Goal: Information Seeking & Learning: Learn about a topic

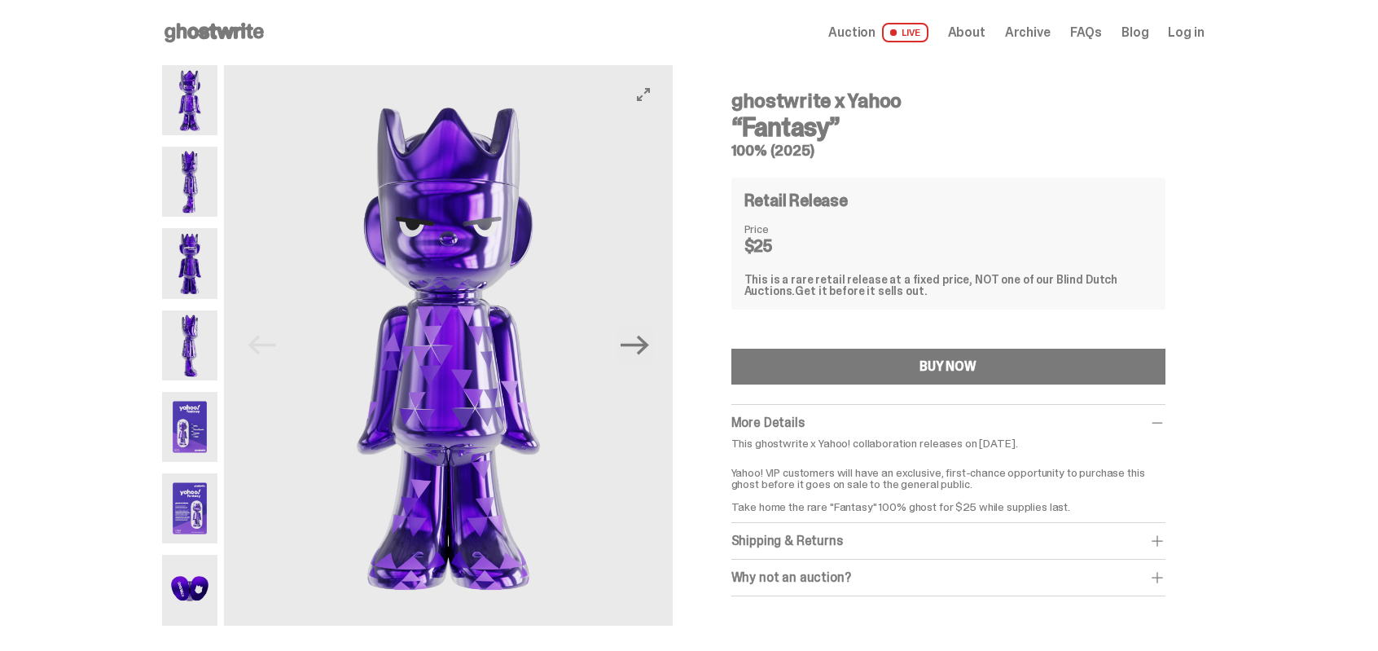
click at [192, 186] on img at bounding box center [190, 182] width 56 height 70
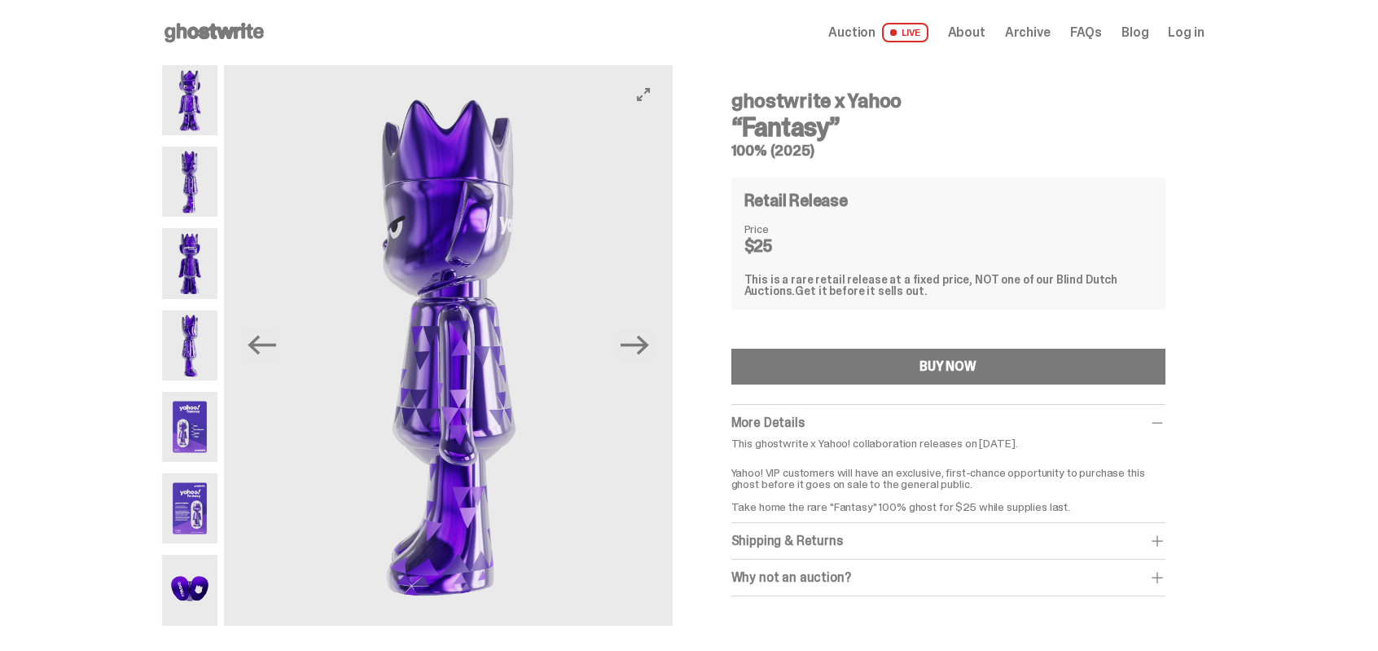
click at [200, 270] on img at bounding box center [190, 263] width 56 height 70
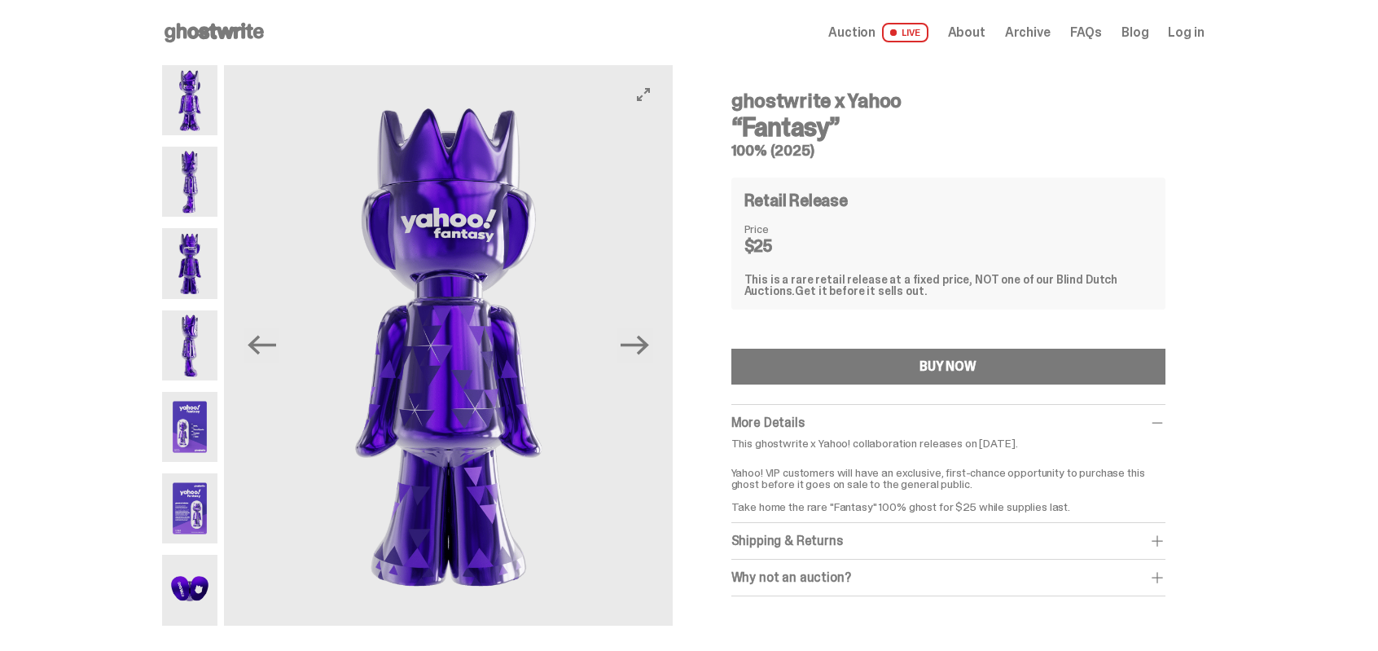
click at [195, 340] on img at bounding box center [190, 345] width 56 height 70
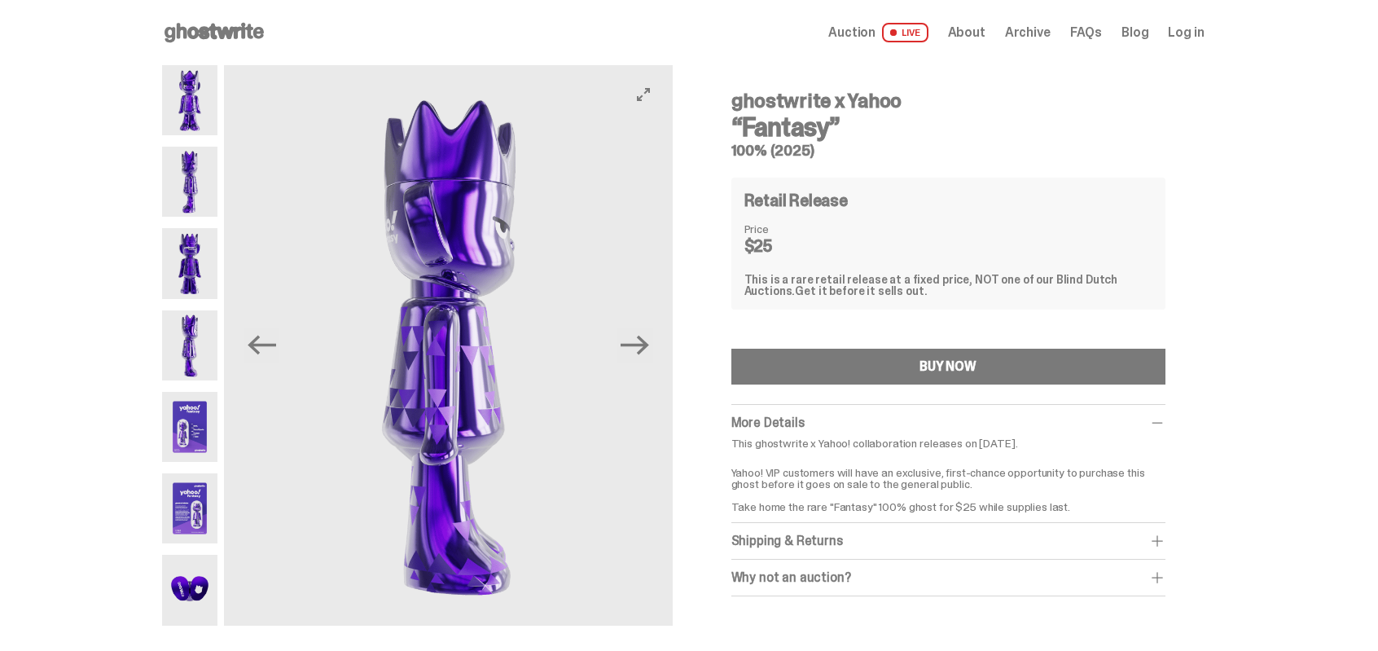
click at [198, 419] on img at bounding box center [190, 427] width 56 height 70
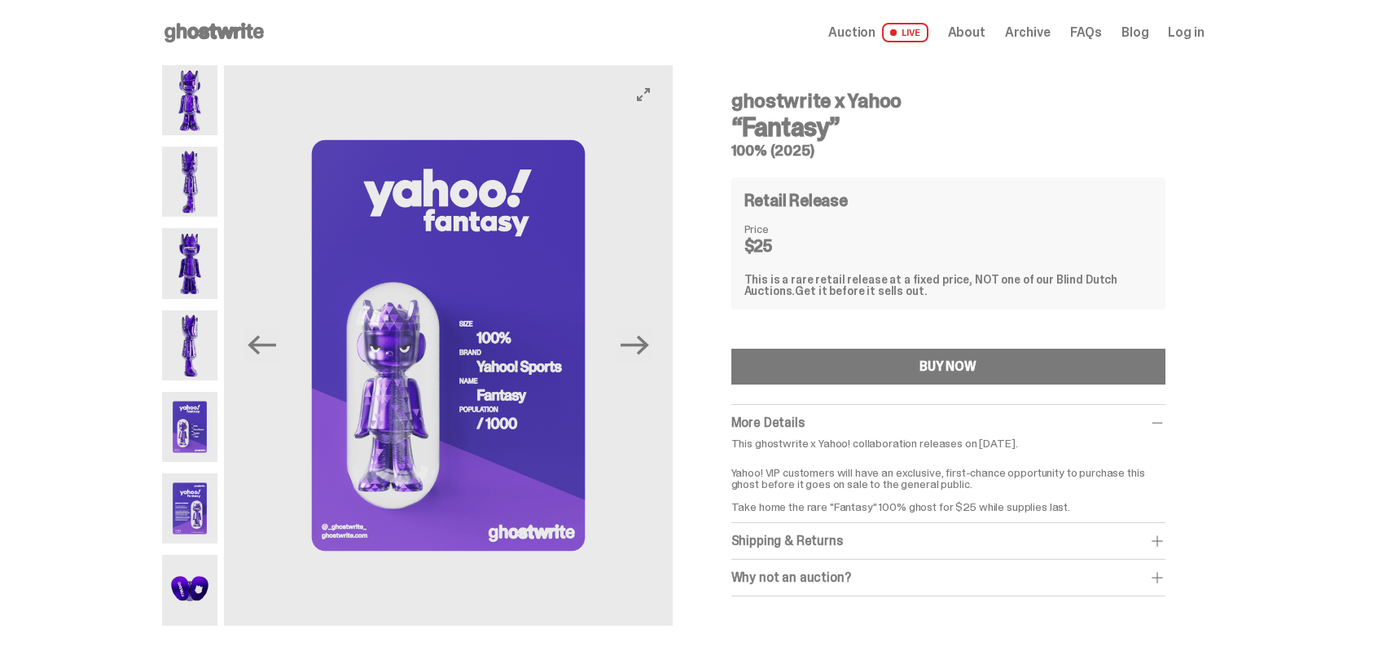
click at [204, 511] on img at bounding box center [190, 508] width 56 height 70
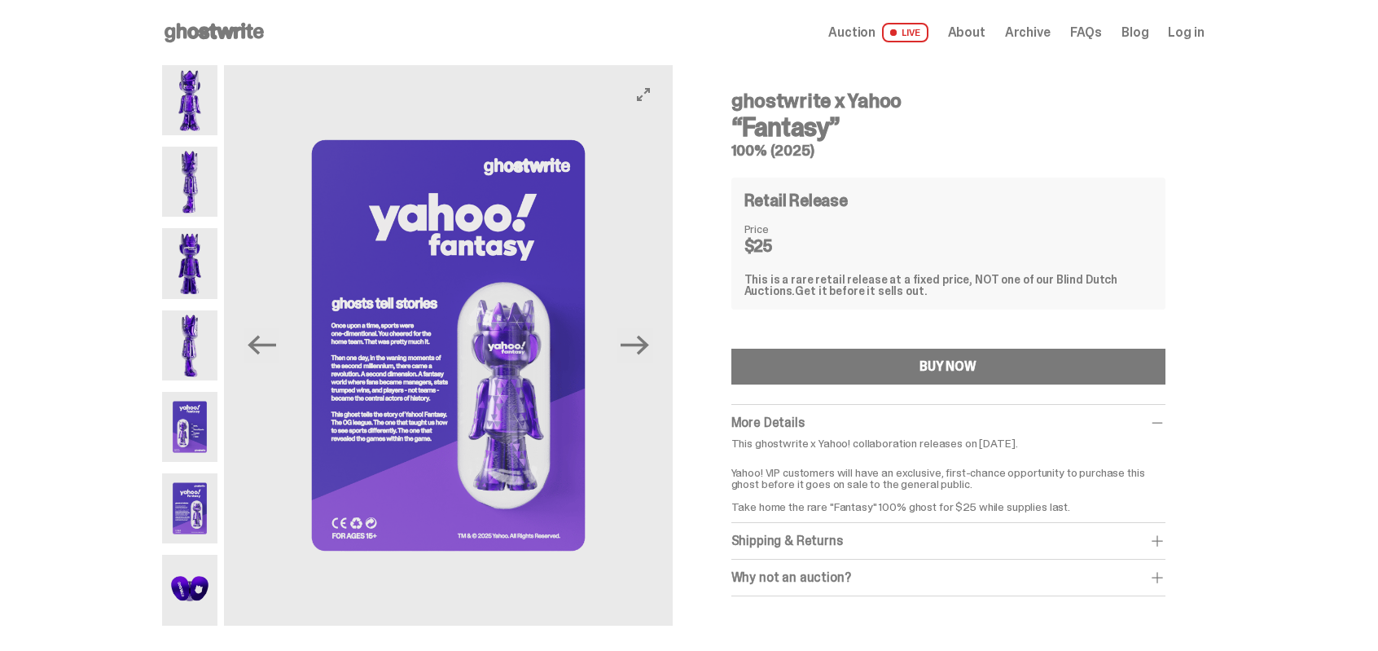
click at [194, 590] on img at bounding box center [190, 590] width 56 height 70
